Goal: Information Seeking & Learning: Learn about a topic

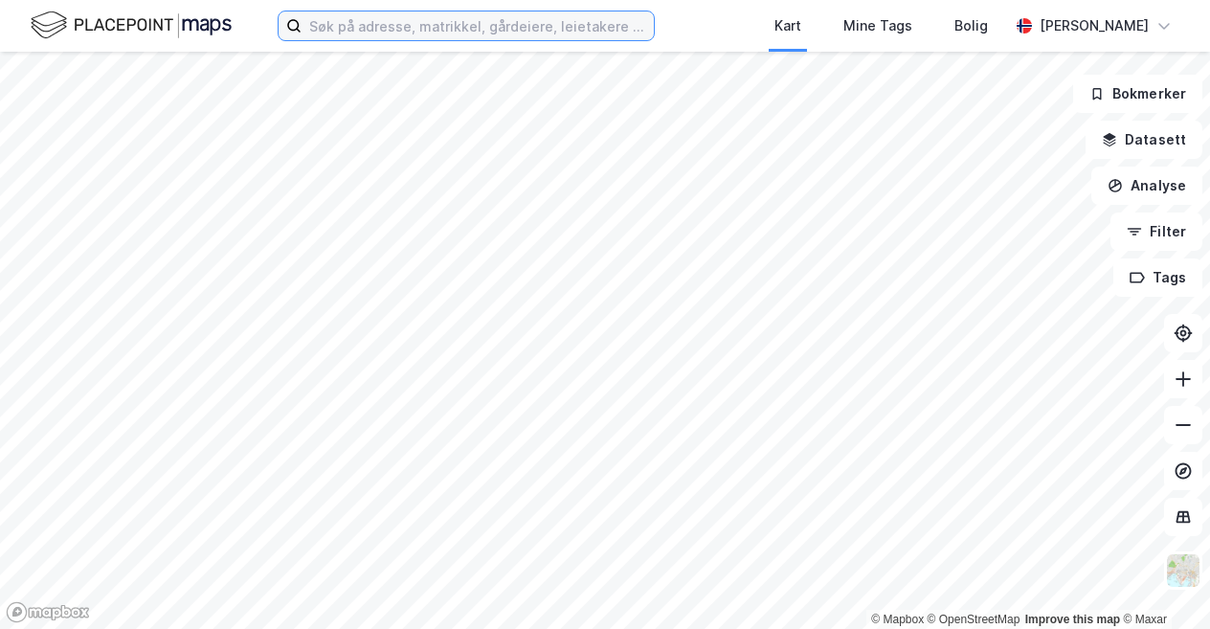
click at [469, 22] on input at bounding box center [478, 25] width 352 height 29
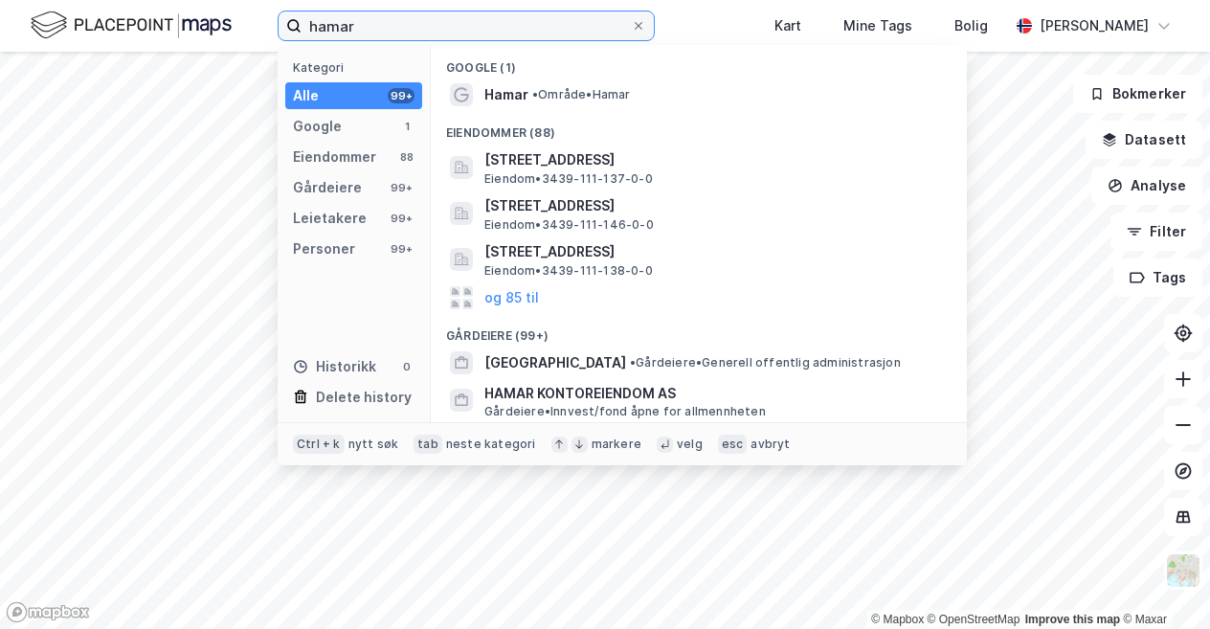
type input "hamar"
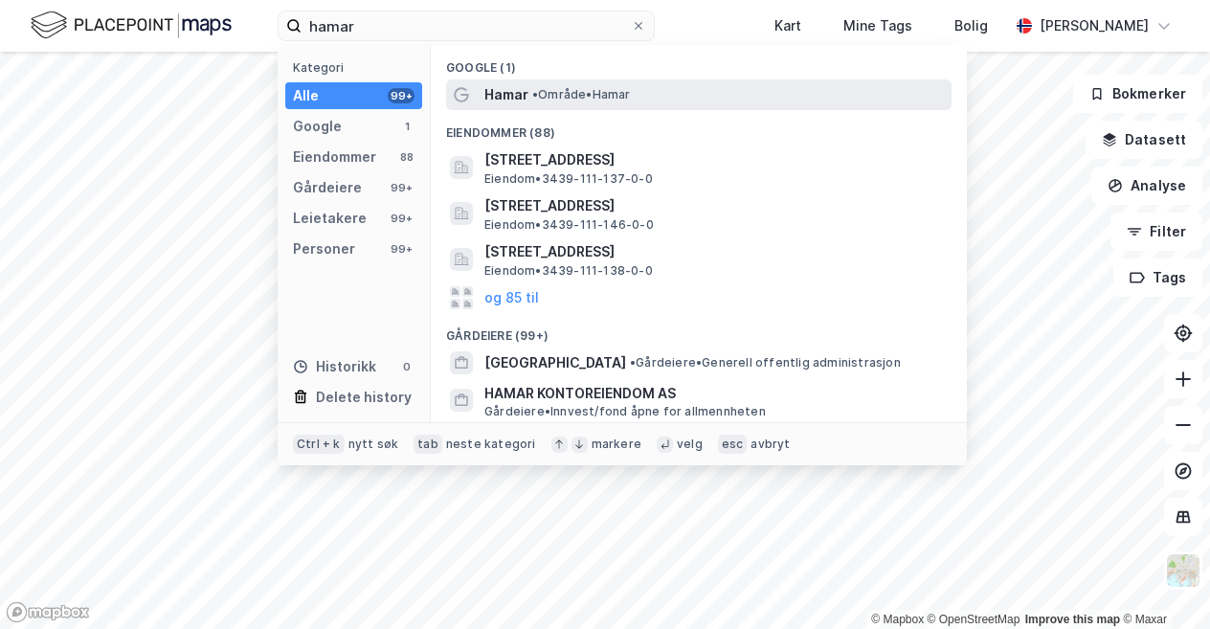
click at [536, 95] on span "•" at bounding box center [535, 94] width 6 height 14
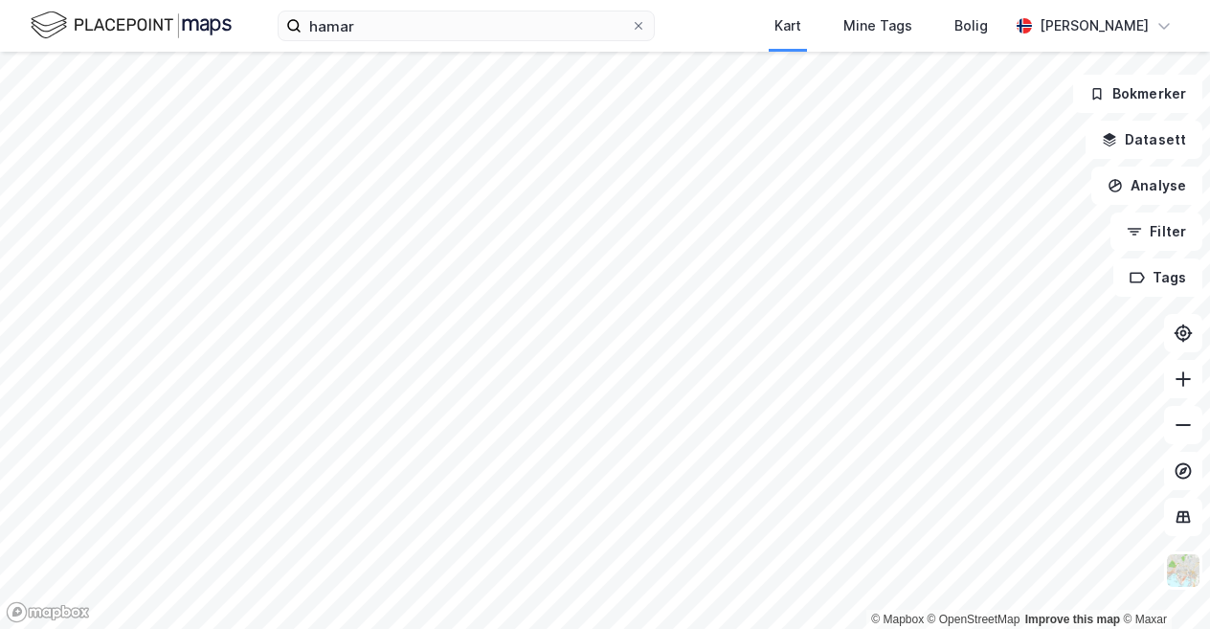
click at [859, 628] on html "hamar Kart Mine Tags Bolig [PERSON_NAME] © Mapbox © OpenStreetMap Improve this …" at bounding box center [605, 314] width 1210 height 629
click at [1183, 387] on icon at bounding box center [1183, 379] width 19 height 19
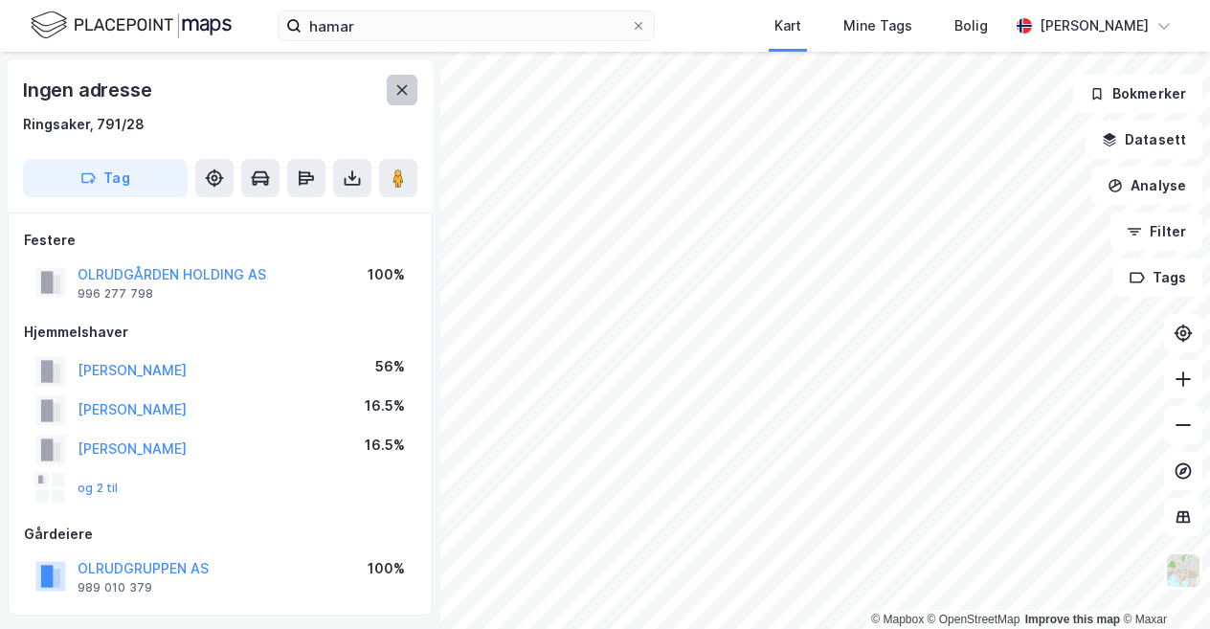
click at [399, 95] on icon at bounding box center [401, 89] width 15 height 15
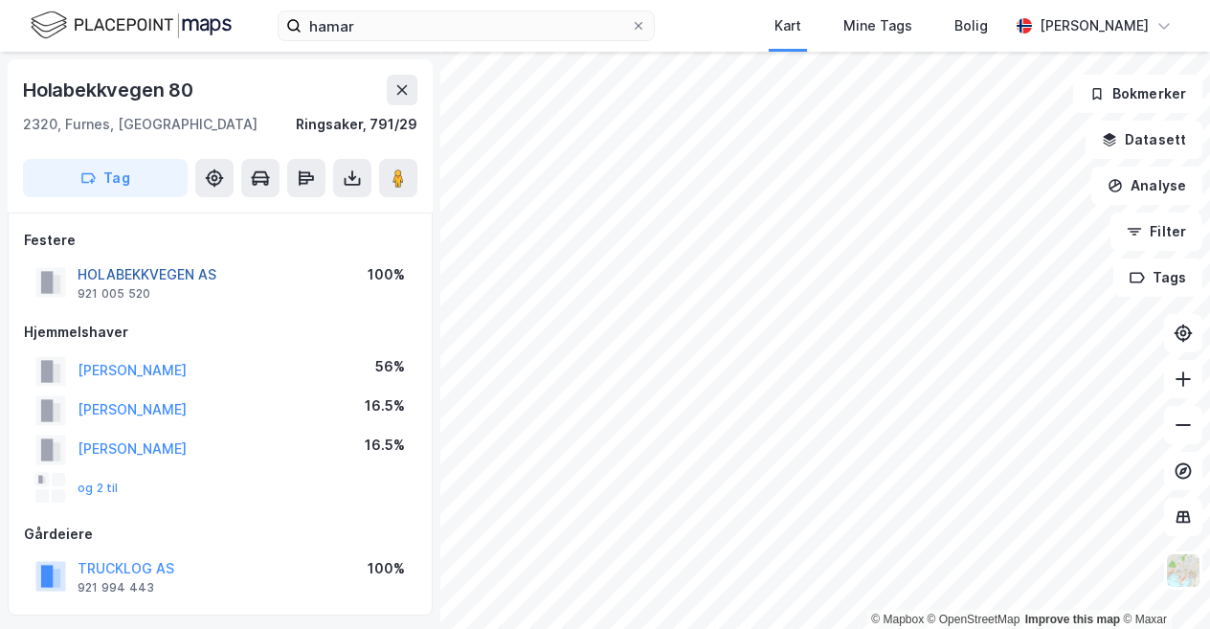
click at [0, 0] on button "HOLABEKKVEGEN AS" at bounding box center [0, 0] width 0 height 0
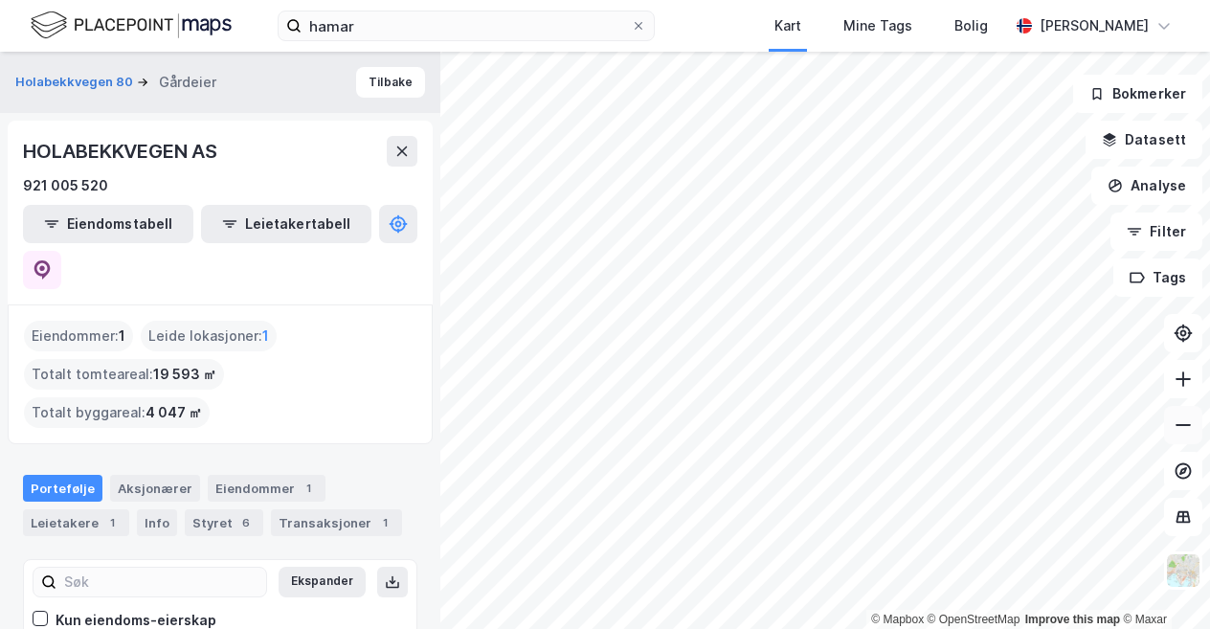
click at [1177, 428] on icon at bounding box center [1183, 425] width 19 height 19
